Goal: Transaction & Acquisition: Purchase product/service

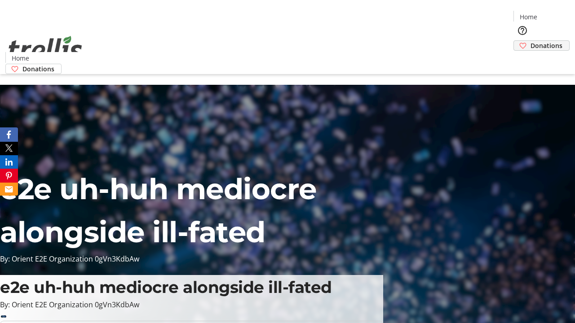
click at [530, 41] on span "Donations" at bounding box center [546, 45] width 32 height 9
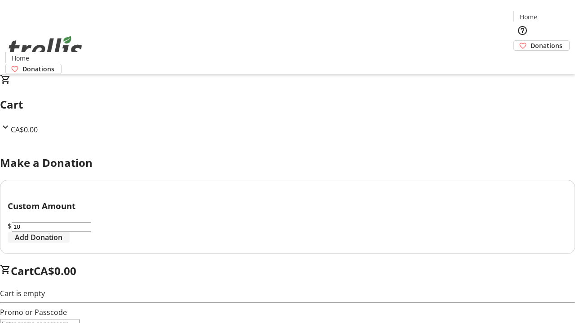
click at [62, 243] on span "Add Donation" at bounding box center [39, 237] width 48 height 11
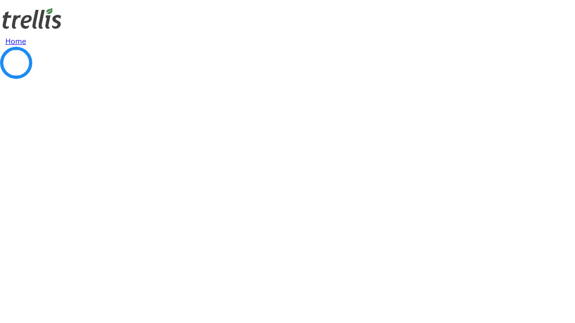
select select "CA"
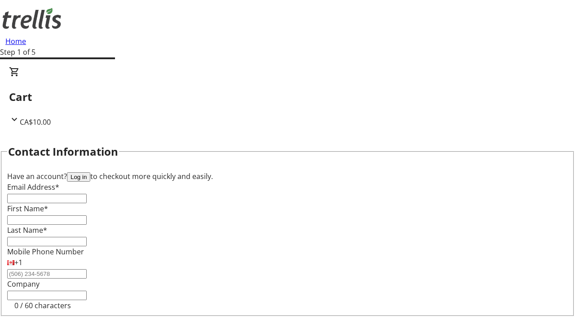
click at [90, 172] on button "Log in" at bounding box center [78, 176] width 23 height 9
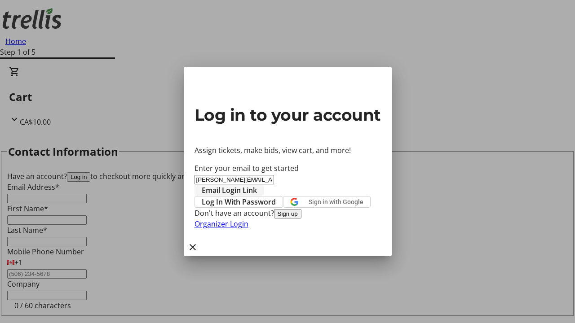
type input "[PERSON_NAME][EMAIL_ADDRESS][DOMAIN_NAME]"
click at [257, 185] on span "Email Login Link" at bounding box center [229, 190] width 55 height 11
